Goal: Task Accomplishment & Management: Complete application form

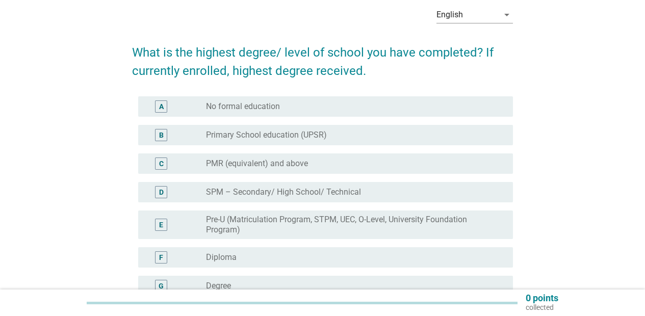
scroll to position [49, 0]
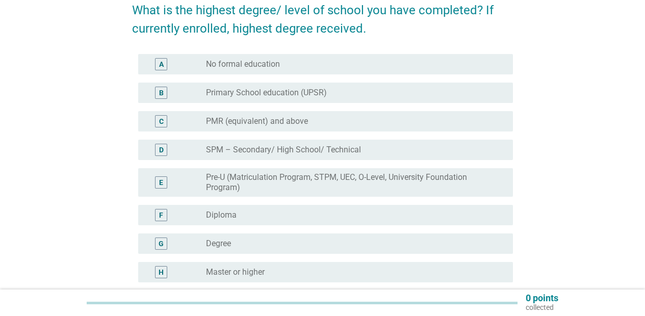
scroll to position [190, 0]
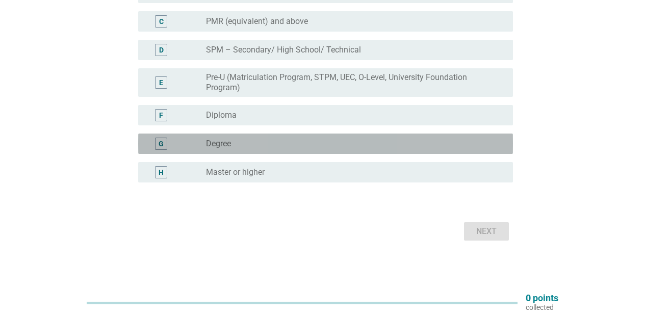
click at [226, 141] on label "Degree" at bounding box center [218, 144] width 25 height 10
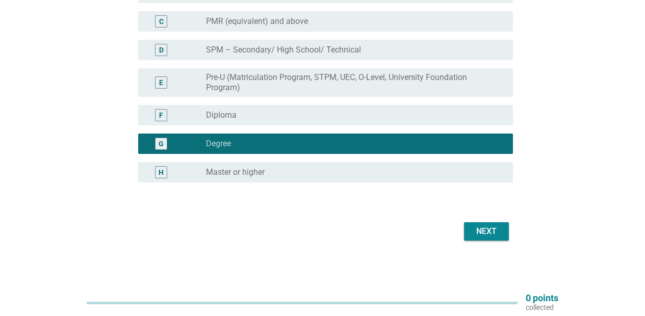
click at [501, 231] on div "Next" at bounding box center [486, 231] width 29 height 12
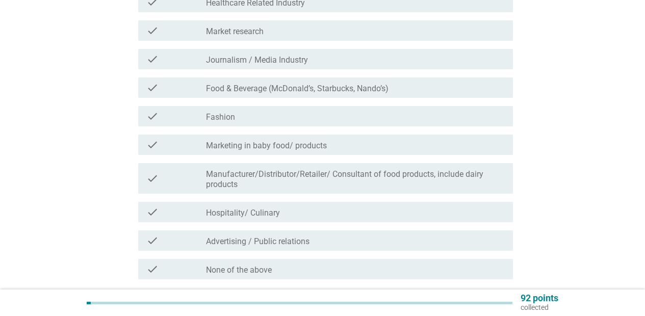
scroll to position [269, 0]
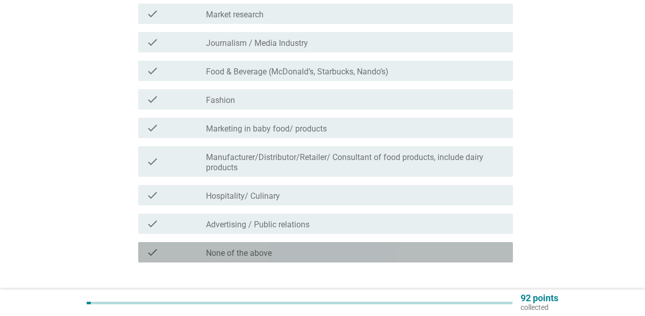
click at [232, 253] on label "None of the above" at bounding box center [239, 253] width 66 height 10
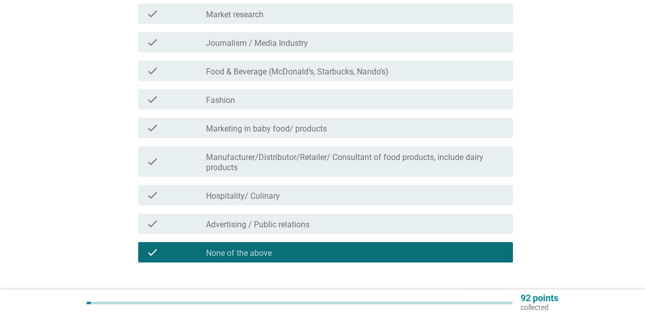
scroll to position [337, 0]
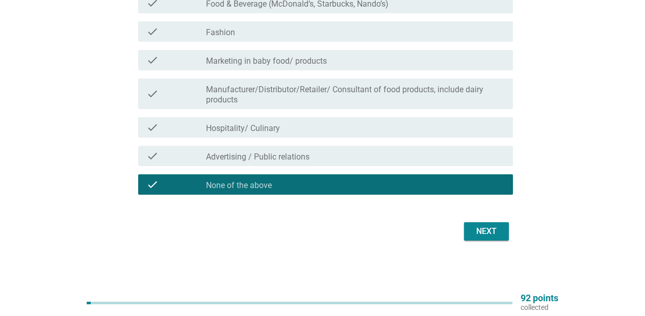
click at [491, 227] on div "Next" at bounding box center [486, 231] width 29 height 12
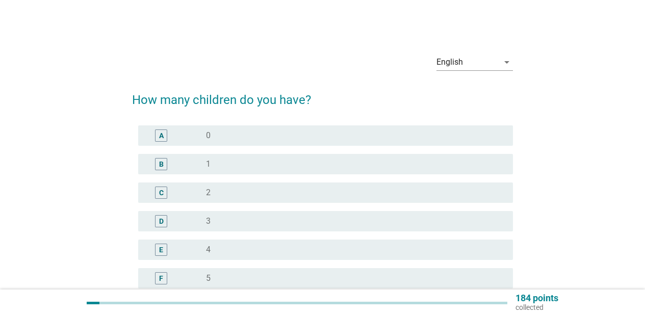
scroll to position [16, 0]
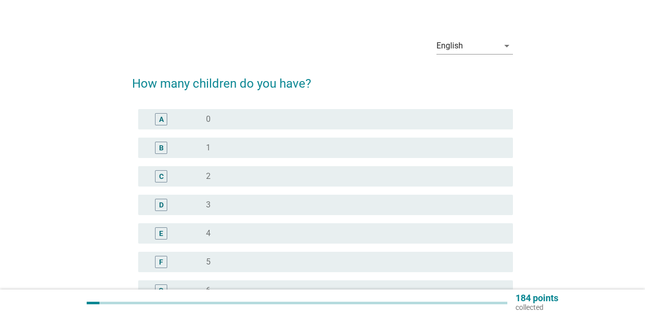
click at [241, 180] on div "radio_button_unchecked 2" at bounding box center [351, 176] width 291 height 10
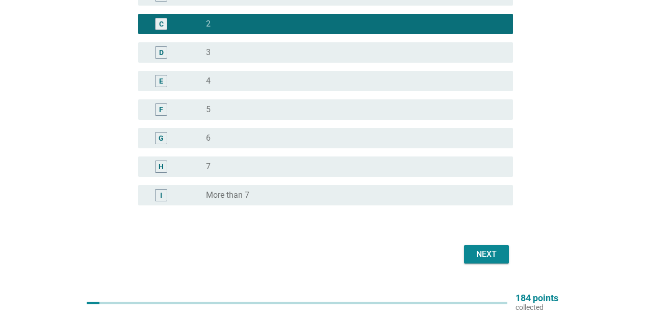
scroll to position [159, 0]
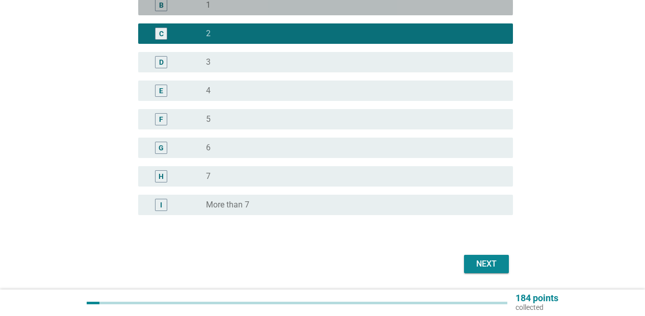
click at [240, 15] on div "B radio_button_unchecked 1" at bounding box center [325, 5] width 375 height 20
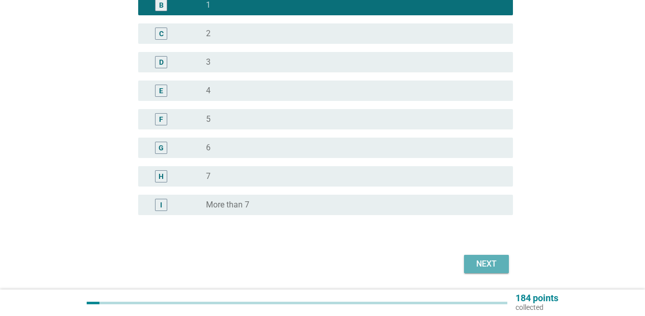
click at [496, 262] on div "Next" at bounding box center [486, 264] width 29 height 12
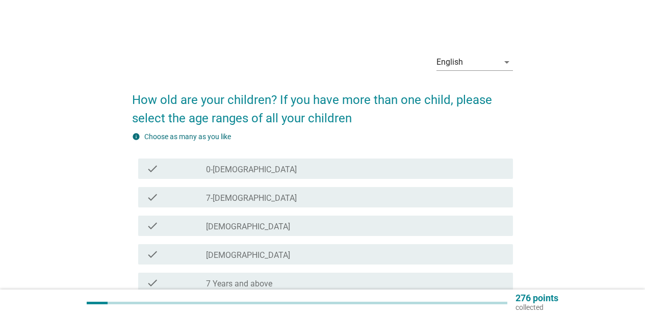
click at [221, 223] on label "[DEMOGRAPHIC_DATA]" at bounding box center [248, 227] width 84 height 10
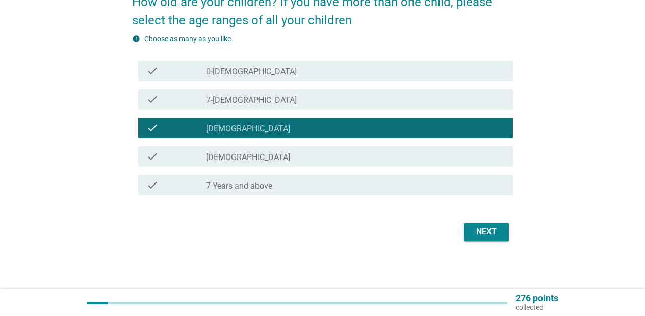
scroll to position [98, 0]
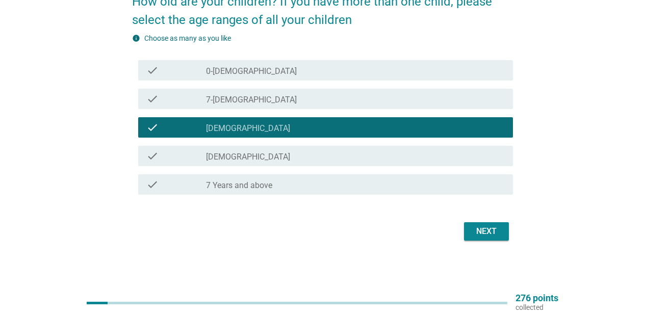
click at [465, 230] on button "Next" at bounding box center [486, 231] width 45 height 18
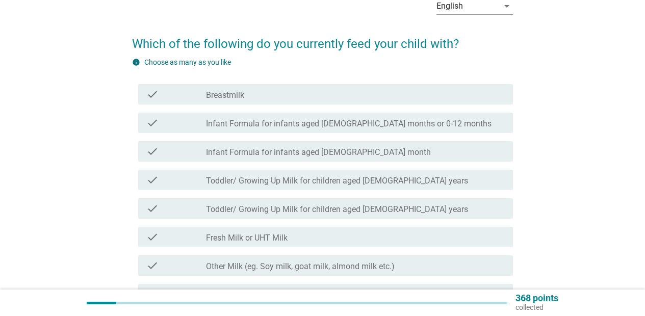
scroll to position [73, 0]
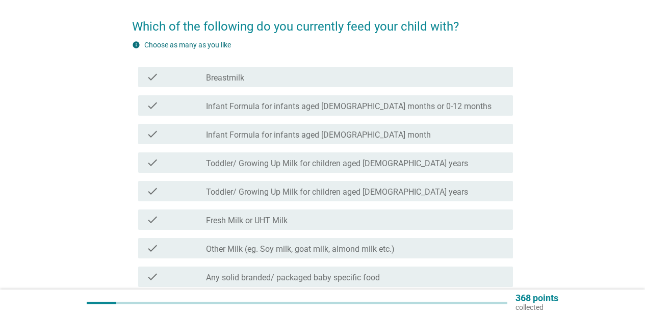
click at [425, 167] on div "check_box_outline_blank Toddler/ Growing Up Milk for children aged [DEMOGRAPHIC…" at bounding box center [355, 163] width 299 height 12
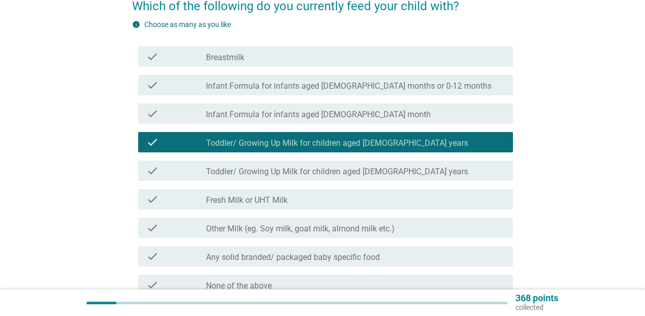
scroll to position [114, 0]
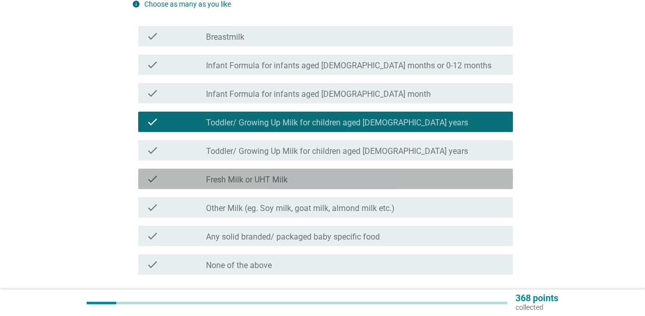
click at [423, 173] on div "check_box_outline_blank Fresh Milk or UHT Milk" at bounding box center [355, 179] width 299 height 12
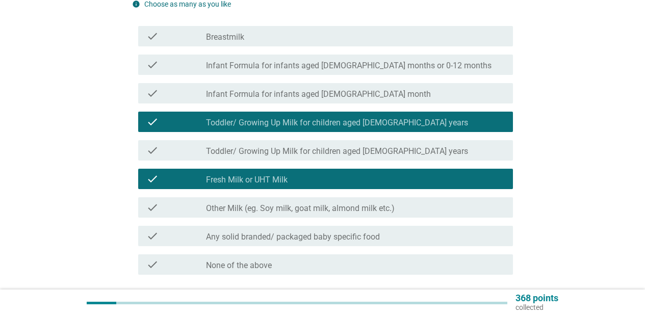
scroll to position [131, 0]
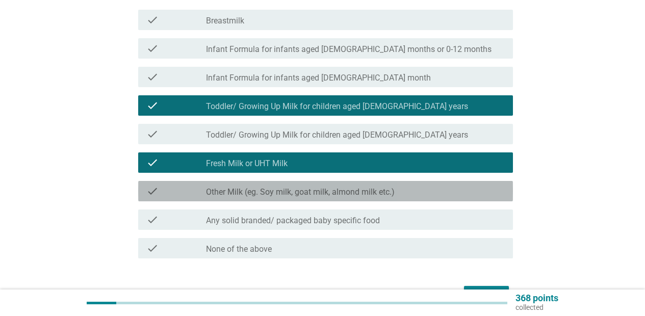
click at [420, 193] on div "check_box_outline_blank Other Milk (eg. Soy milk, goat milk, almond milk etc.)" at bounding box center [355, 191] width 299 height 12
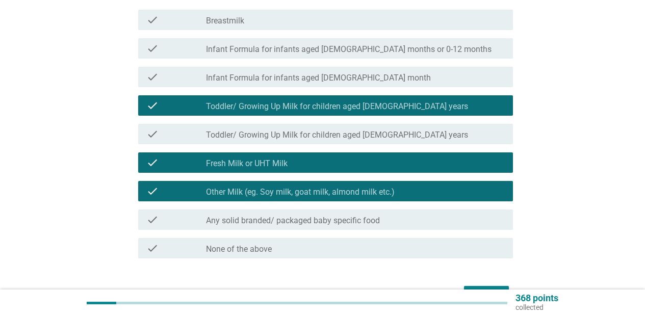
click at [419, 216] on div "check_box_outline_blank Any solid branded/ packaged baby specific food" at bounding box center [355, 220] width 299 height 12
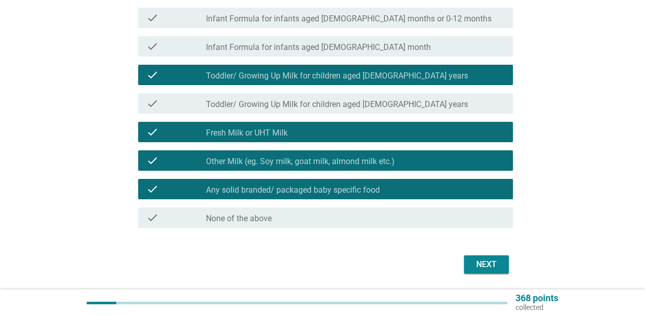
scroll to position [194, 0]
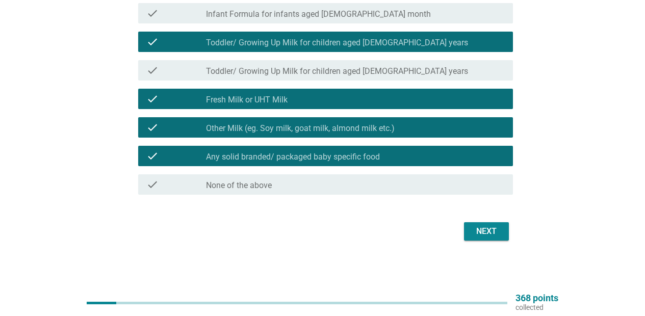
click at [475, 227] on div "Next" at bounding box center [486, 231] width 29 height 12
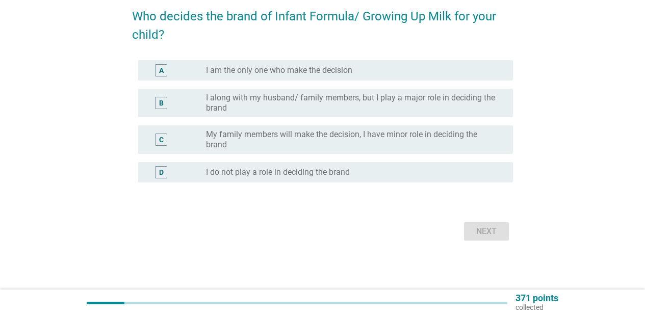
scroll to position [0, 0]
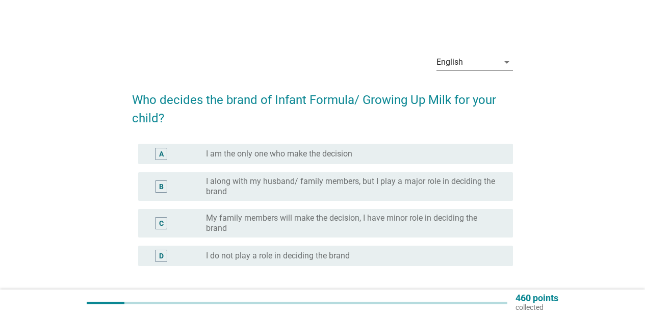
click at [442, 191] on label "I along with my husband/ family members, but I play a major role in deciding th…" at bounding box center [351, 187] width 291 height 20
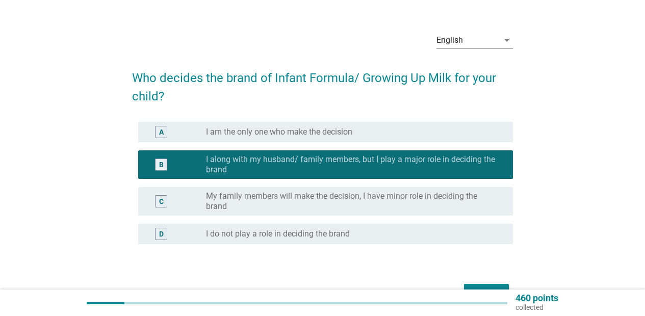
scroll to position [49, 0]
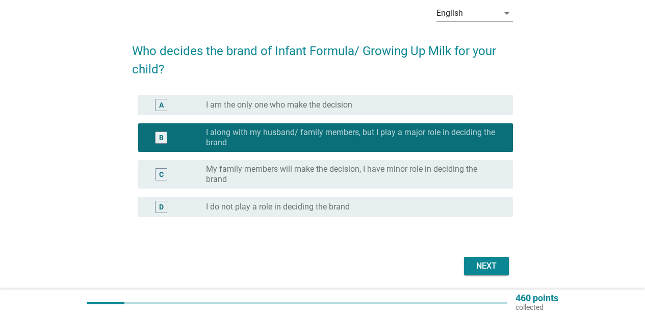
click at [500, 258] on button "Next" at bounding box center [486, 266] width 45 height 18
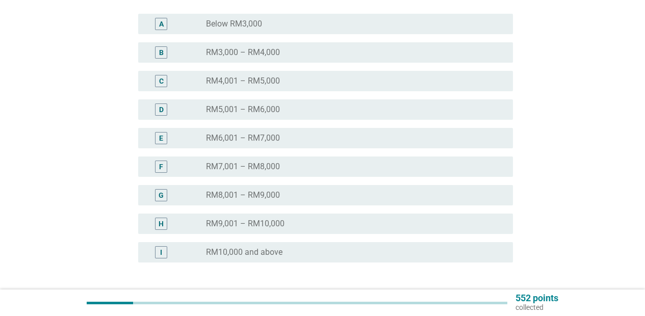
scroll to position [212, 0]
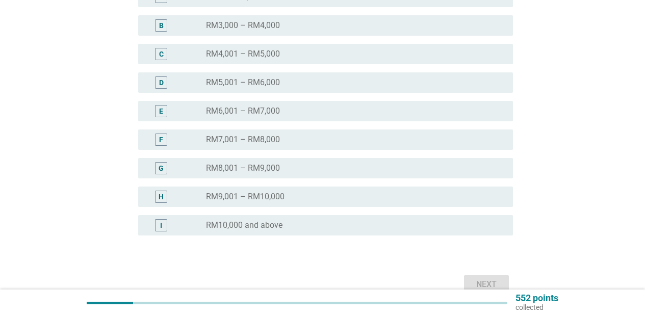
click at [327, 225] on div "radio_button_unchecked RM10,000 and above" at bounding box center [351, 225] width 291 height 10
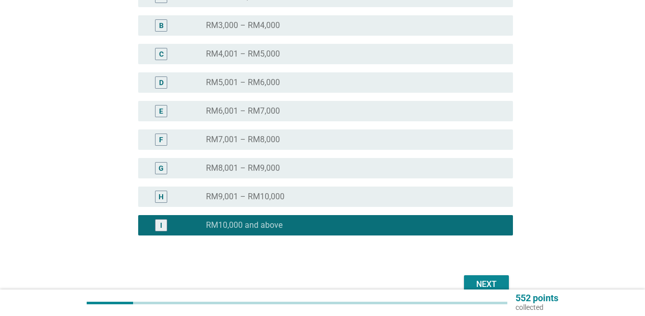
click at [492, 283] on div "Next" at bounding box center [486, 285] width 29 height 12
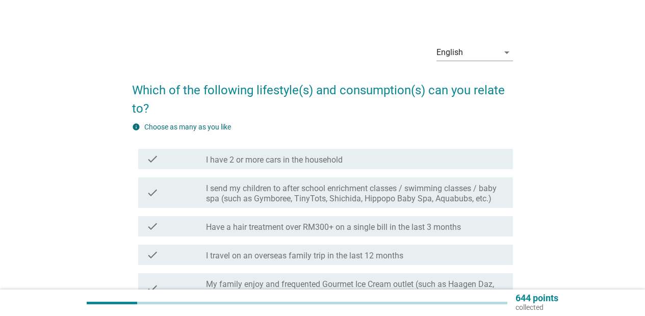
scroll to position [41, 0]
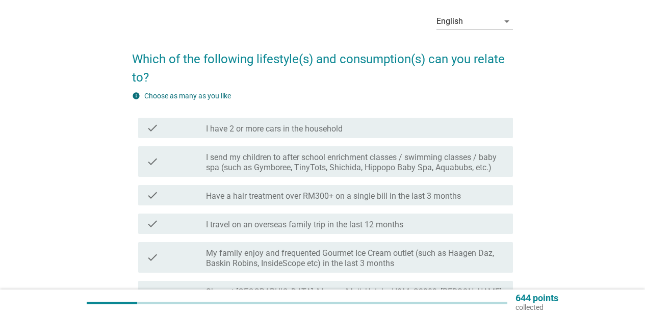
click at [417, 127] on div "check_box_outline_blank I have 2 or more cars in the household" at bounding box center [355, 128] width 299 height 12
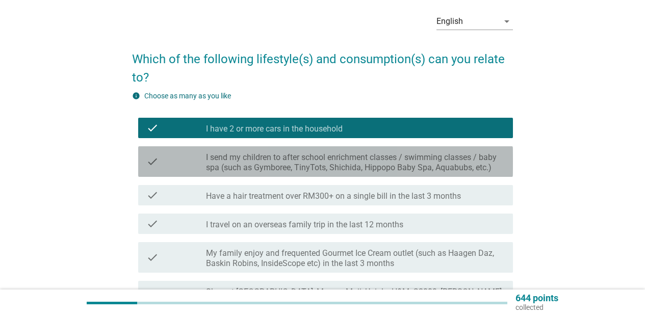
click at [449, 169] on label "I send my children to after school enrichment classes / swimming classes / baby…" at bounding box center [355, 163] width 299 height 20
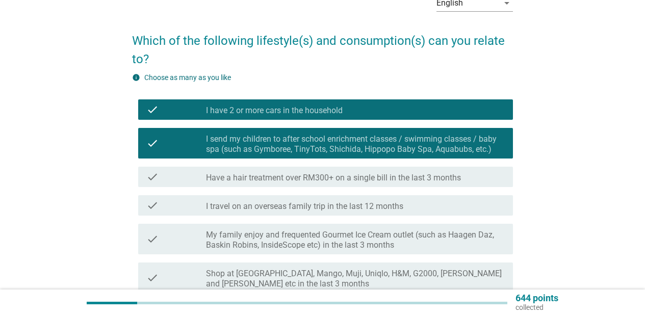
scroll to position [82, 0]
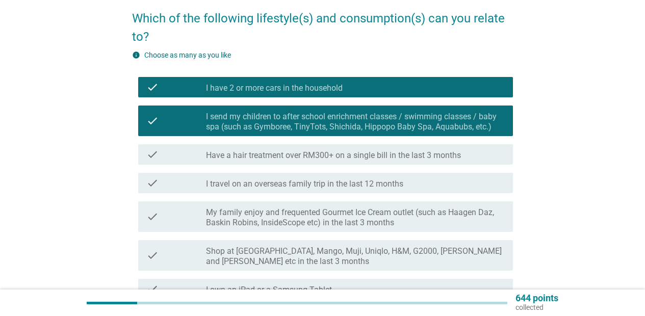
click at [455, 160] on label "Have a hair treatment over RM300+ on a single bill in the last 3 months" at bounding box center [333, 155] width 255 height 10
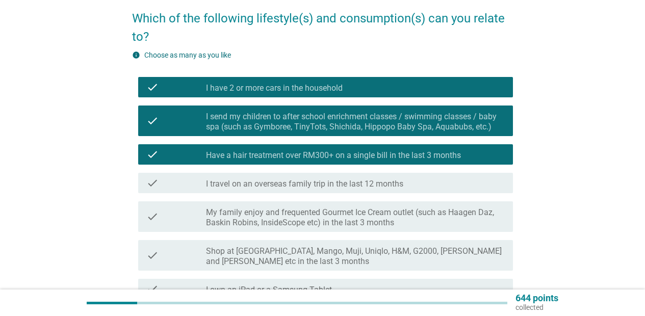
click at [441, 186] on div "check_box_outline_blank I travel on an overseas family trip in the last 12 mont…" at bounding box center [355, 183] width 299 height 12
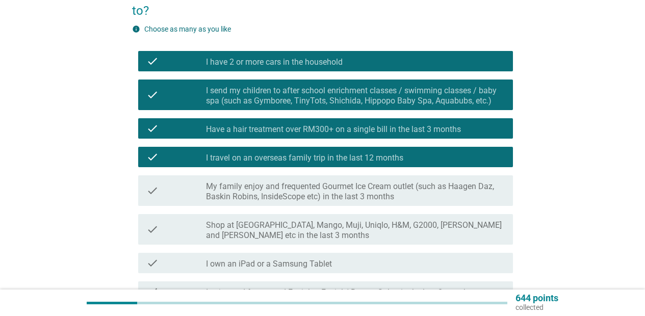
scroll to position [114, 0]
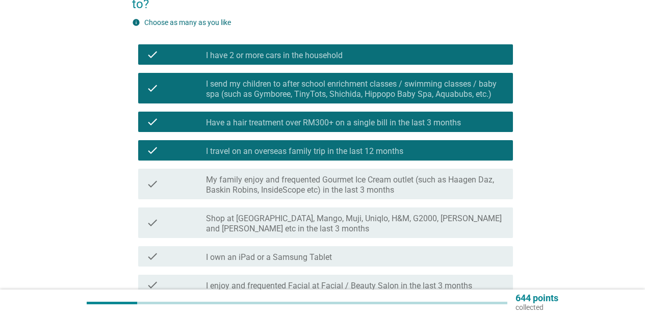
click at [437, 131] on div "check check_box Have a hair treatment over RM300+ on a single bill in the last …" at bounding box center [325, 122] width 375 height 20
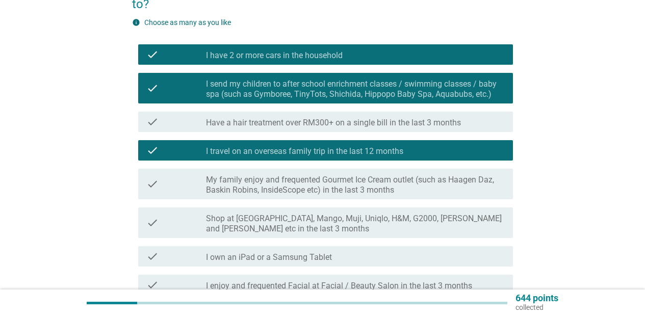
click at [451, 189] on label "My family enjoy and frequented Gourmet Ice Cream outlet (such as Haagen Daz, Ba…" at bounding box center [355, 185] width 299 height 20
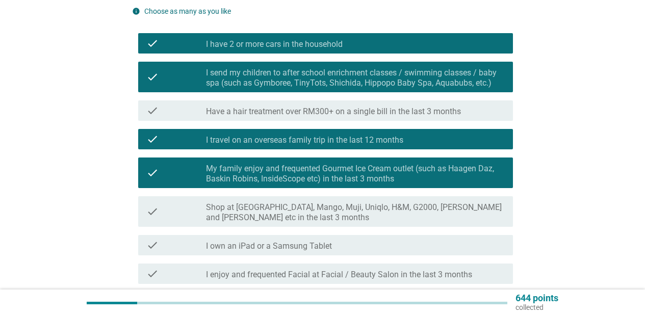
scroll to position [155, 0]
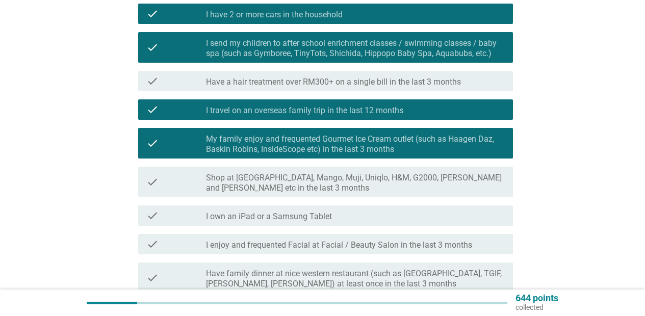
click at [451, 189] on label "Shop at [GEOGRAPHIC_DATA], Mango, Muji, Uniqlo, H&M, G2000, [PERSON_NAME] and […" at bounding box center [355, 183] width 299 height 20
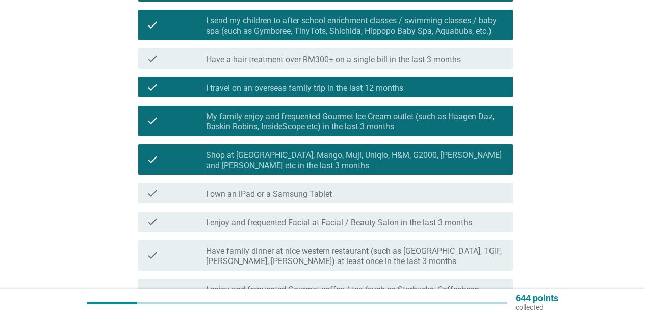
scroll to position [188, 0]
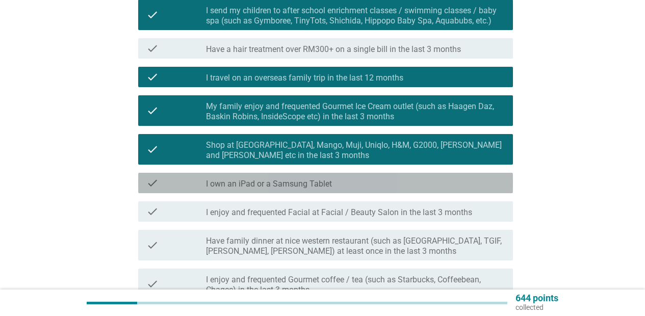
click at [427, 188] on div "check_box_outline_blank I own an iPad or a Samsung Tablet" at bounding box center [355, 183] width 299 height 12
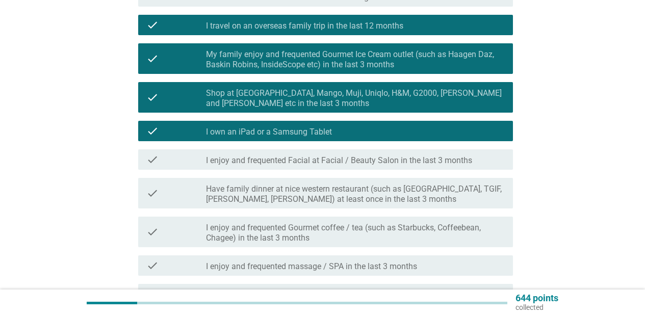
scroll to position [245, 0]
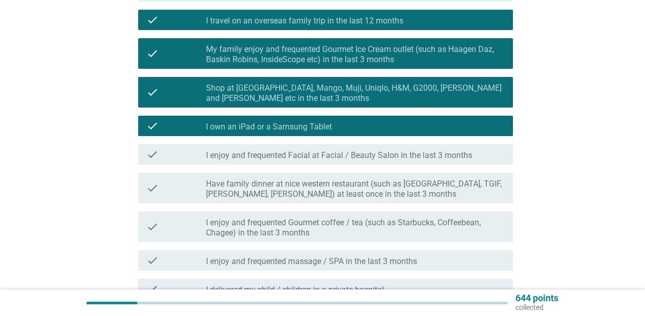
click at [421, 190] on label "Have family dinner at nice western restaurant (such as [GEOGRAPHIC_DATA], TGIF,…" at bounding box center [355, 189] width 299 height 20
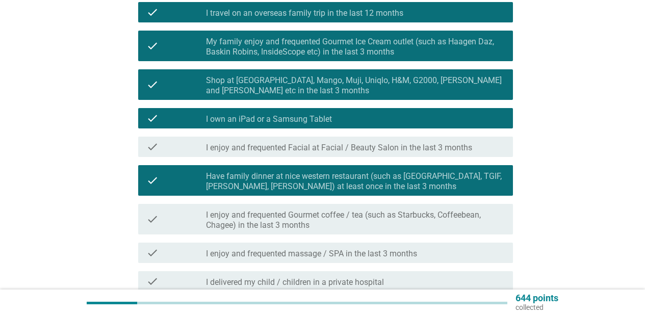
scroll to position [286, 0]
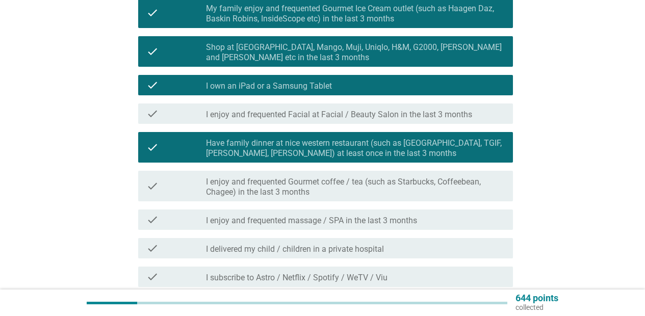
click at [421, 190] on label "I enjoy and frequented Gourmet coffee / tea (such as Starbucks, Coffeebean, Cha…" at bounding box center [355, 187] width 299 height 20
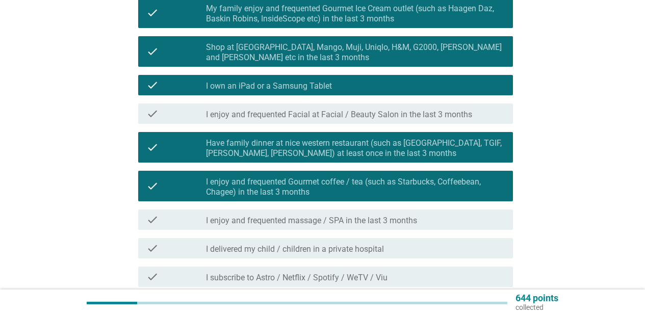
scroll to position [327, 0]
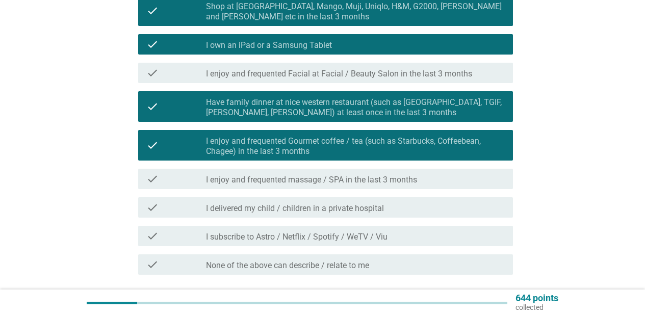
click at [424, 181] on div "check_box_outline_blank I enjoy and frequented massage / SPA in the last 3 mont…" at bounding box center [355, 179] width 299 height 12
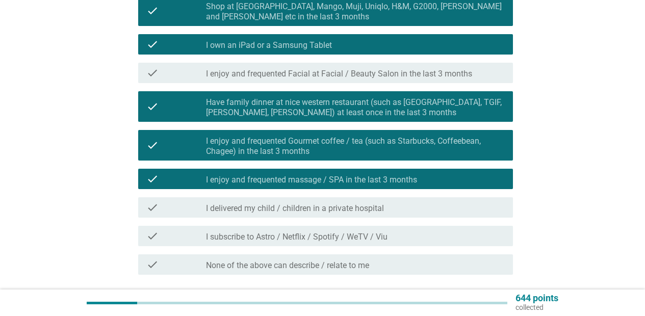
click at [424, 181] on div "check_box_outline_blank I enjoy and frequented massage / SPA in the last 3 mont…" at bounding box center [355, 179] width 299 height 12
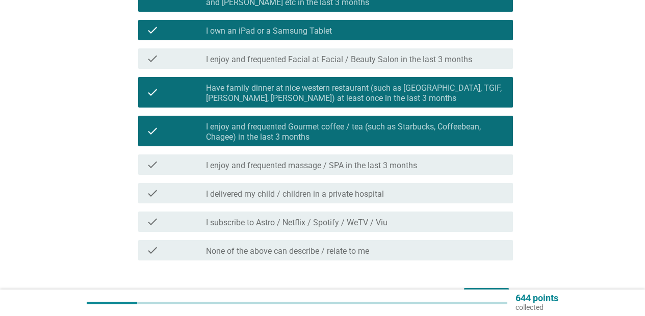
scroll to position [343, 0]
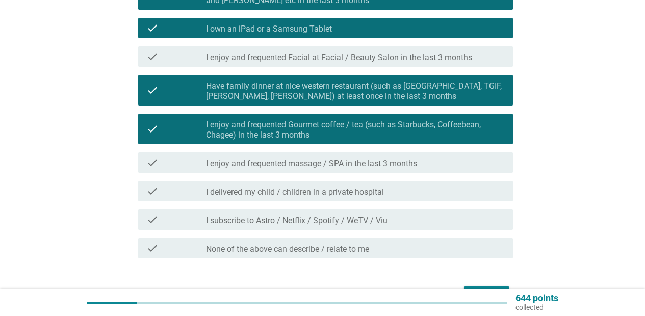
click at [425, 195] on div "check_box_outline_blank I delivered my child / children in a private hospital" at bounding box center [355, 191] width 299 height 12
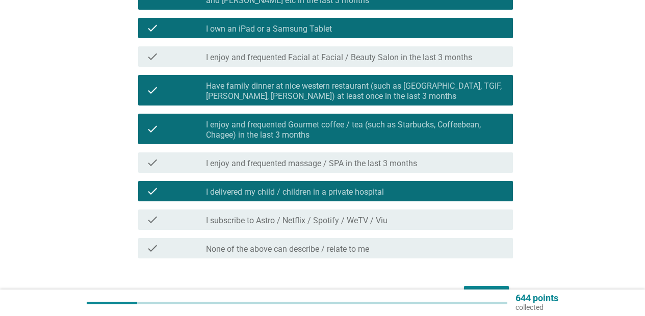
scroll to position [384, 0]
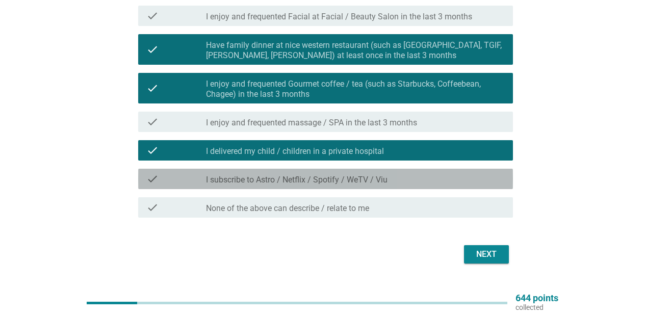
click at [425, 178] on div "check_box_outline_blank I subscribe to Astro / Netflix / Spotify / WeTV / Viu" at bounding box center [355, 179] width 299 height 12
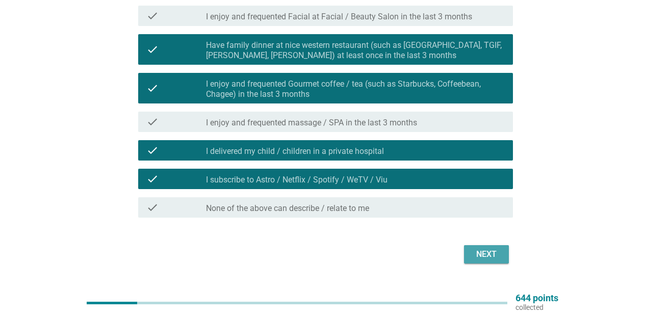
click at [484, 248] on button "Next" at bounding box center [486, 254] width 45 height 18
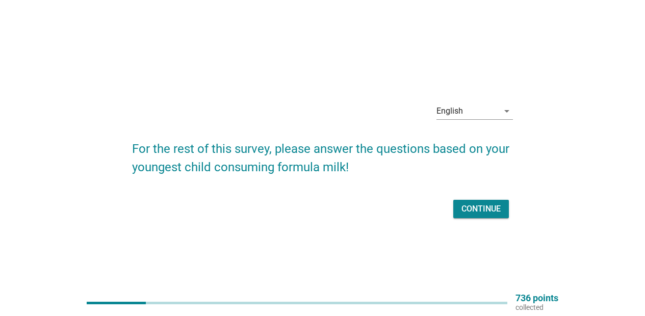
click at [491, 210] on div "Continue" at bounding box center [481, 209] width 39 height 12
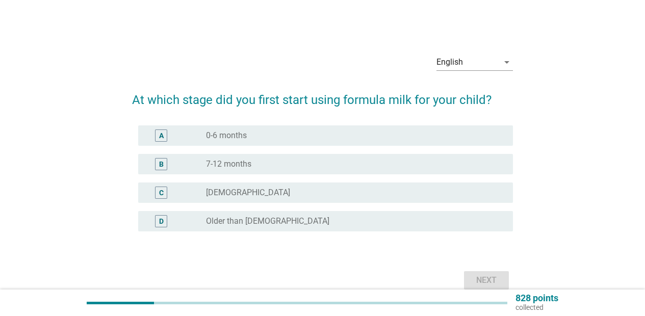
click at [491, 190] on div "radio_button_unchecked [DEMOGRAPHIC_DATA]" at bounding box center [351, 193] width 291 height 10
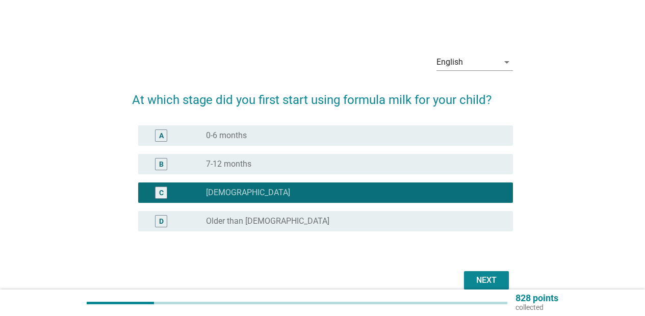
click at [499, 279] on div "Next" at bounding box center [486, 280] width 29 height 12
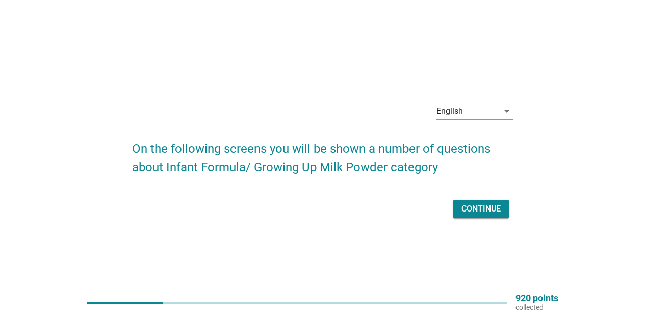
click at [470, 210] on div "Continue" at bounding box center [481, 209] width 39 height 12
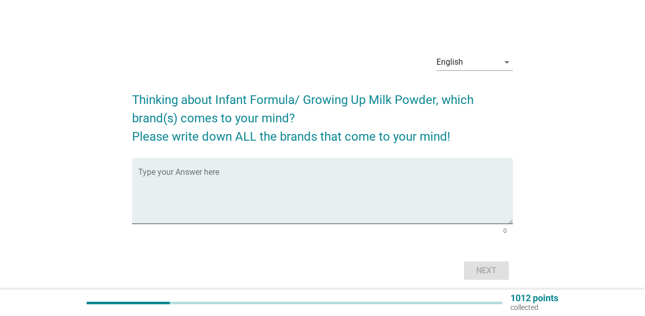
scroll to position [47, 0]
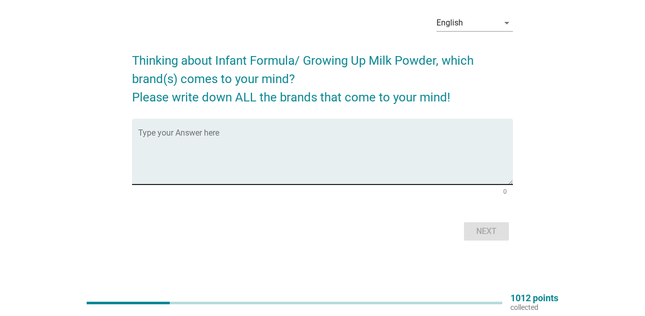
click at [305, 133] on textarea "Type your Answer here" at bounding box center [325, 158] width 375 height 54
